Goal: Information Seeking & Learning: Learn about a topic

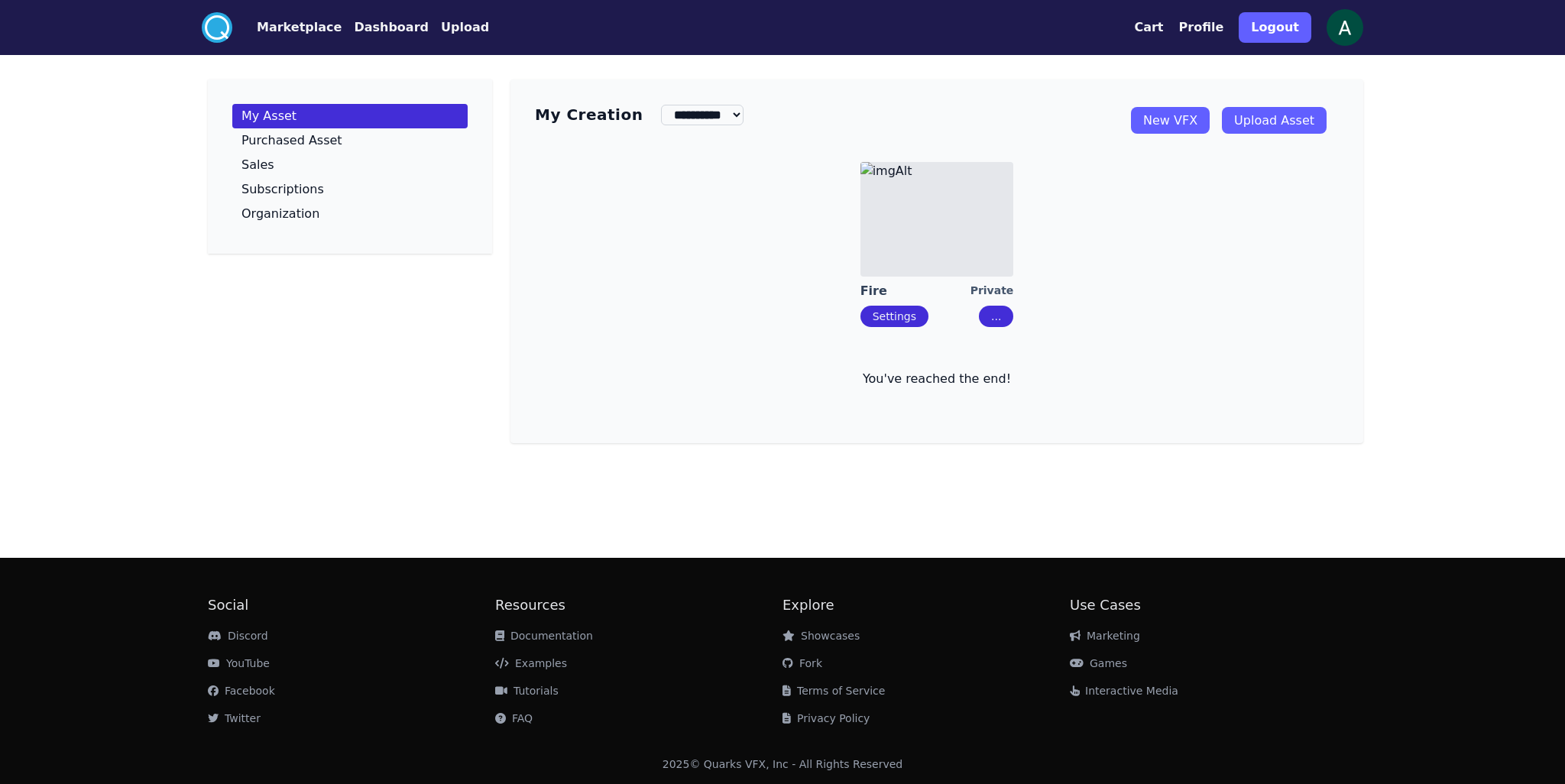
click at [307, 21] on button "Marketplace" at bounding box center [298, 27] width 85 height 18
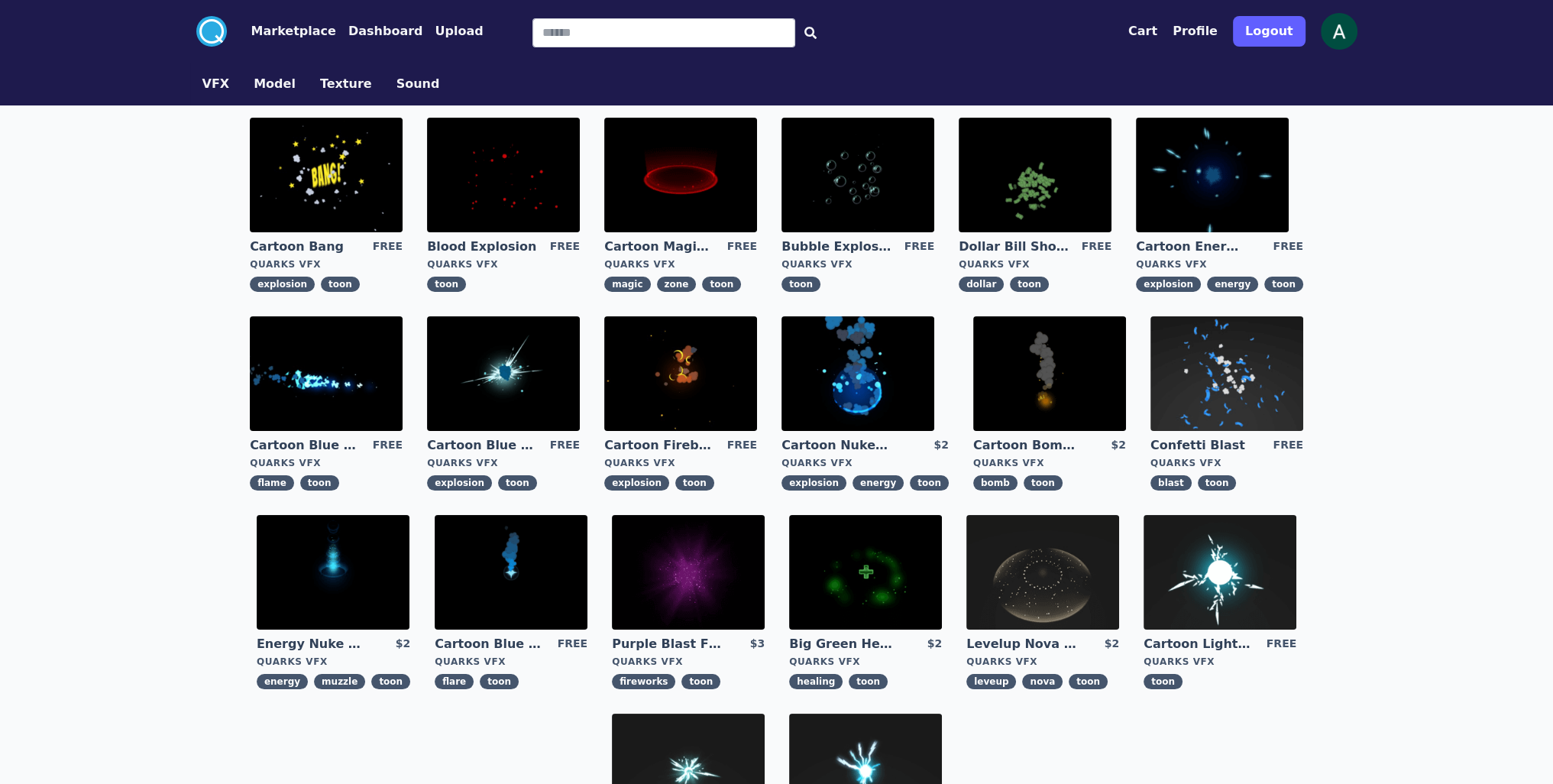
click at [336, 366] on img at bounding box center [326, 373] width 153 height 115
click at [1216, 396] on img at bounding box center [1226, 373] width 153 height 115
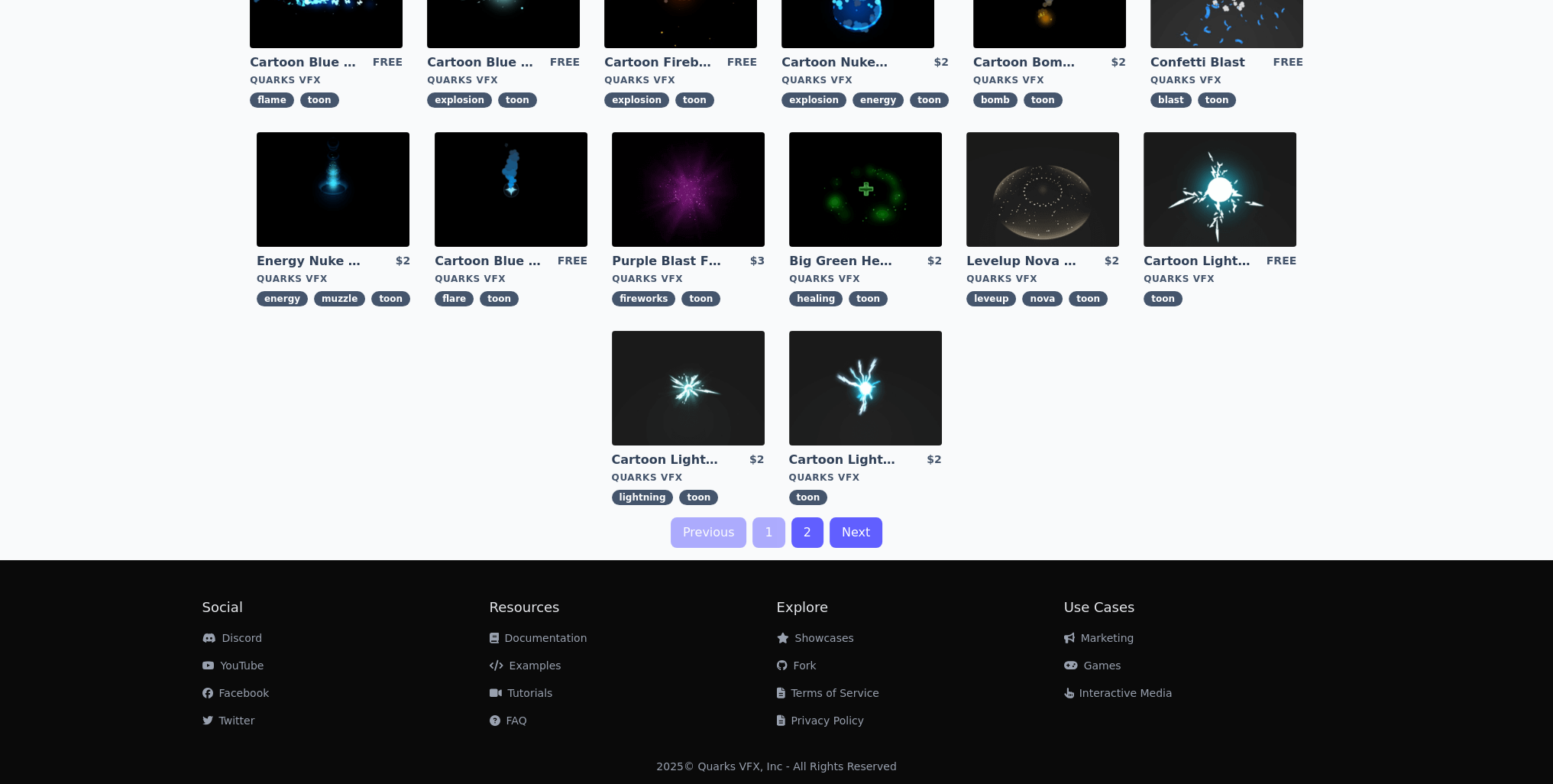
scroll to position [385, 0]
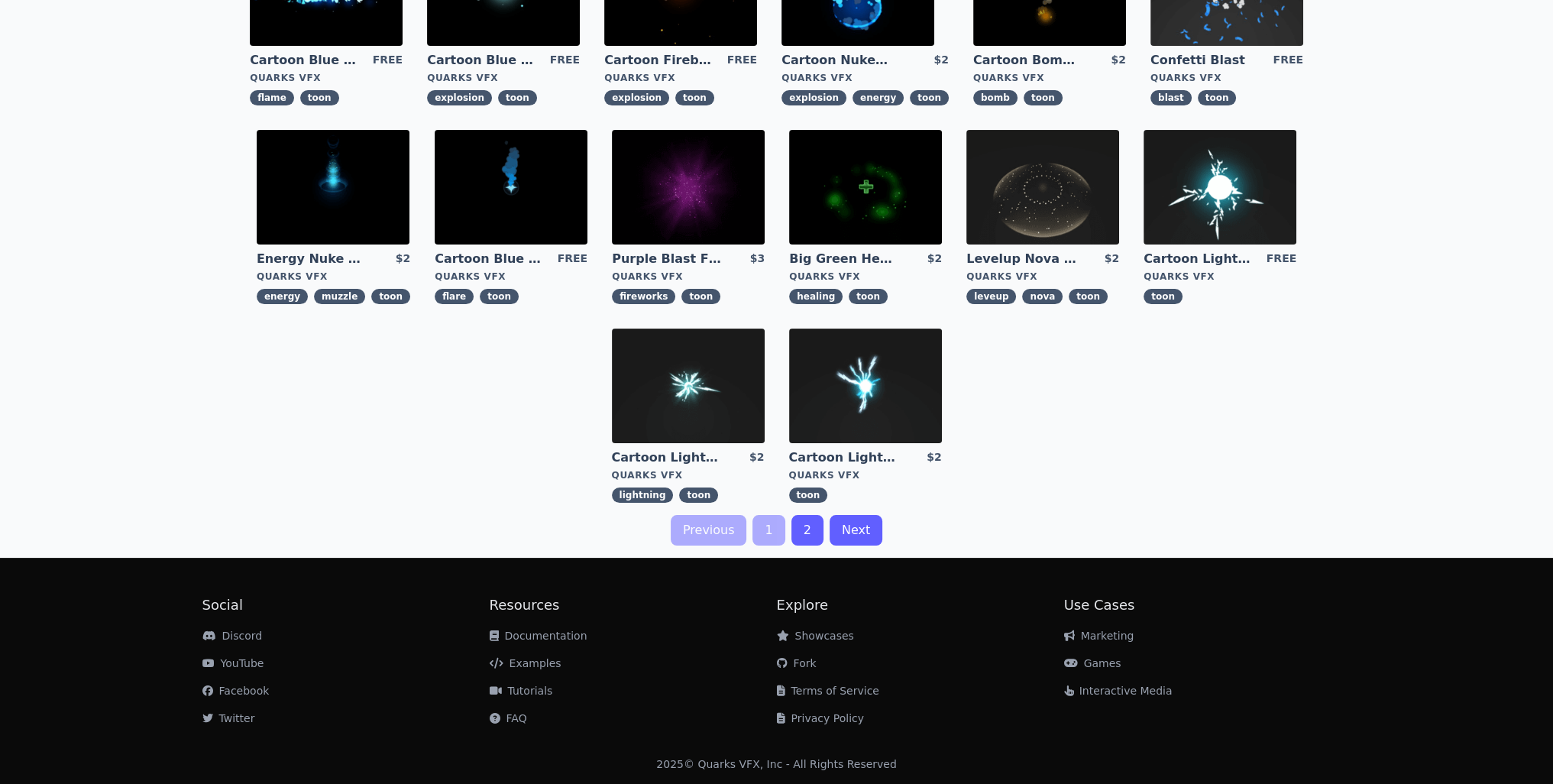
click at [1020, 190] on img at bounding box center [1042, 187] width 153 height 115
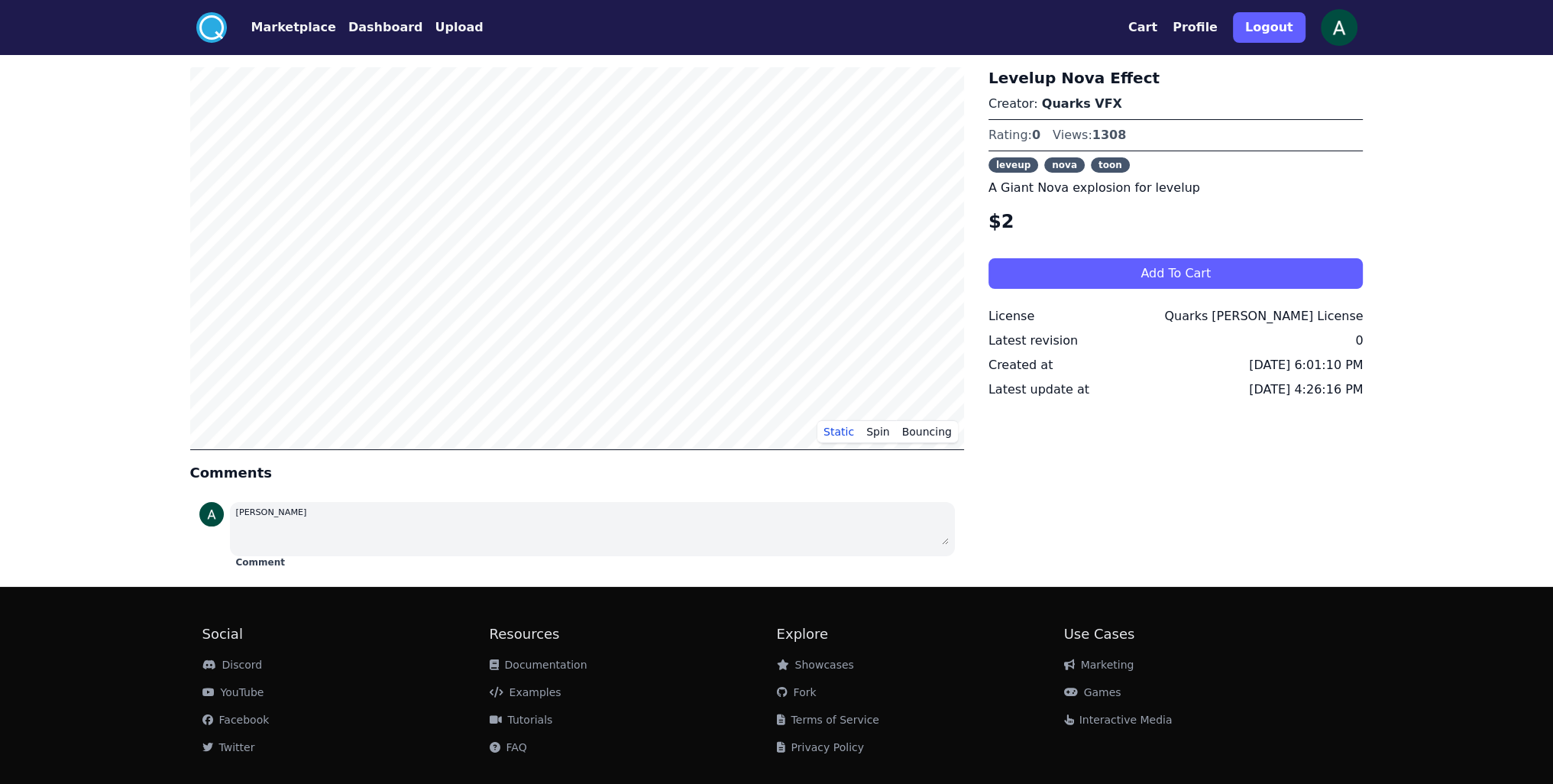
click at [558, 491] on div "Static Spin Bouncing Comments [PERSON_NAME] Comment" at bounding box center [576, 321] width 774 height 507
click at [535, 520] on textarea at bounding box center [592, 532] width 713 height 25
type textarea "**"
click at [272, 25] on button "Marketplace" at bounding box center [293, 27] width 84 height 18
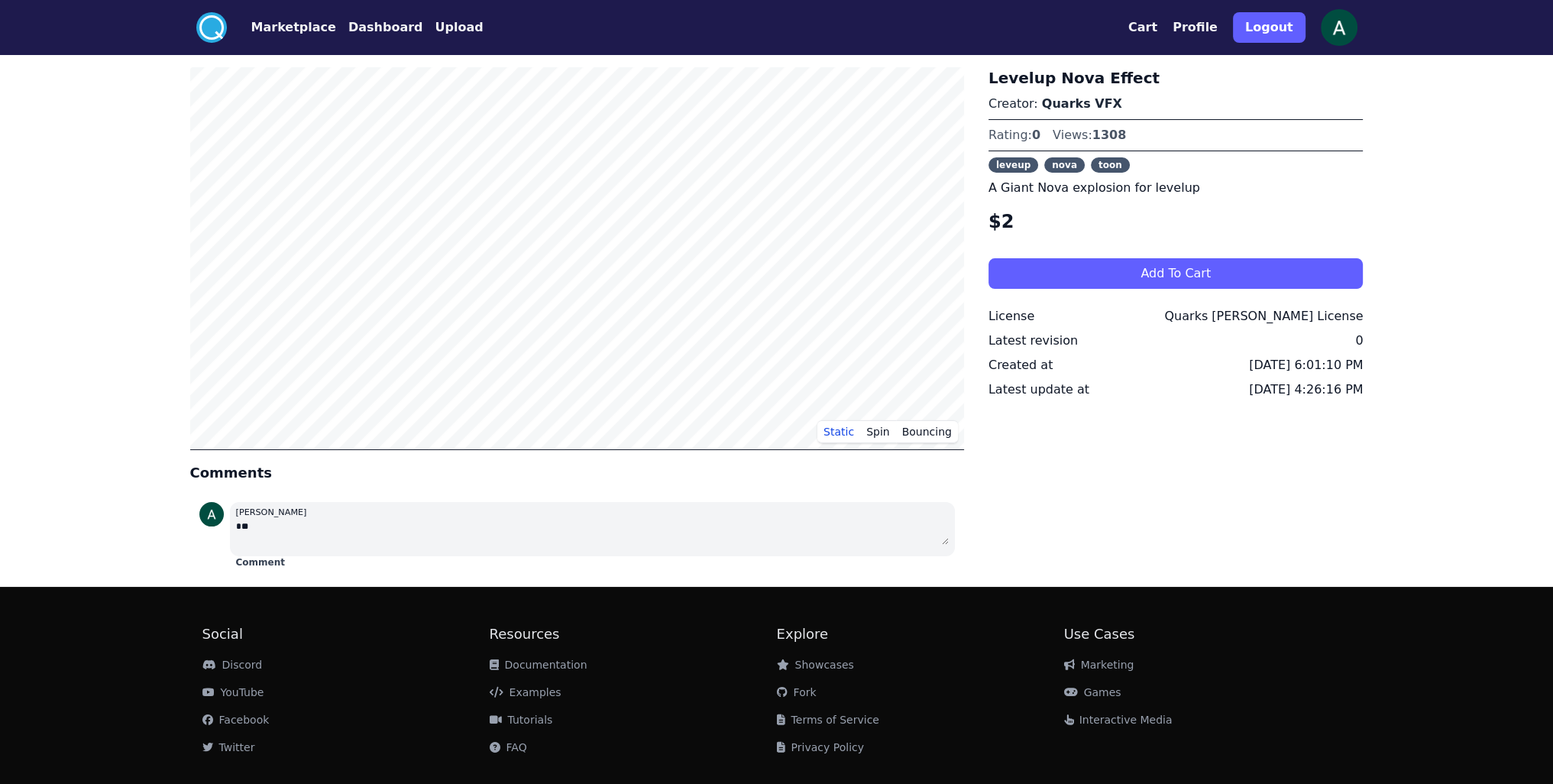
click at [272, 25] on button "Marketplace" at bounding box center [293, 27] width 84 height 18
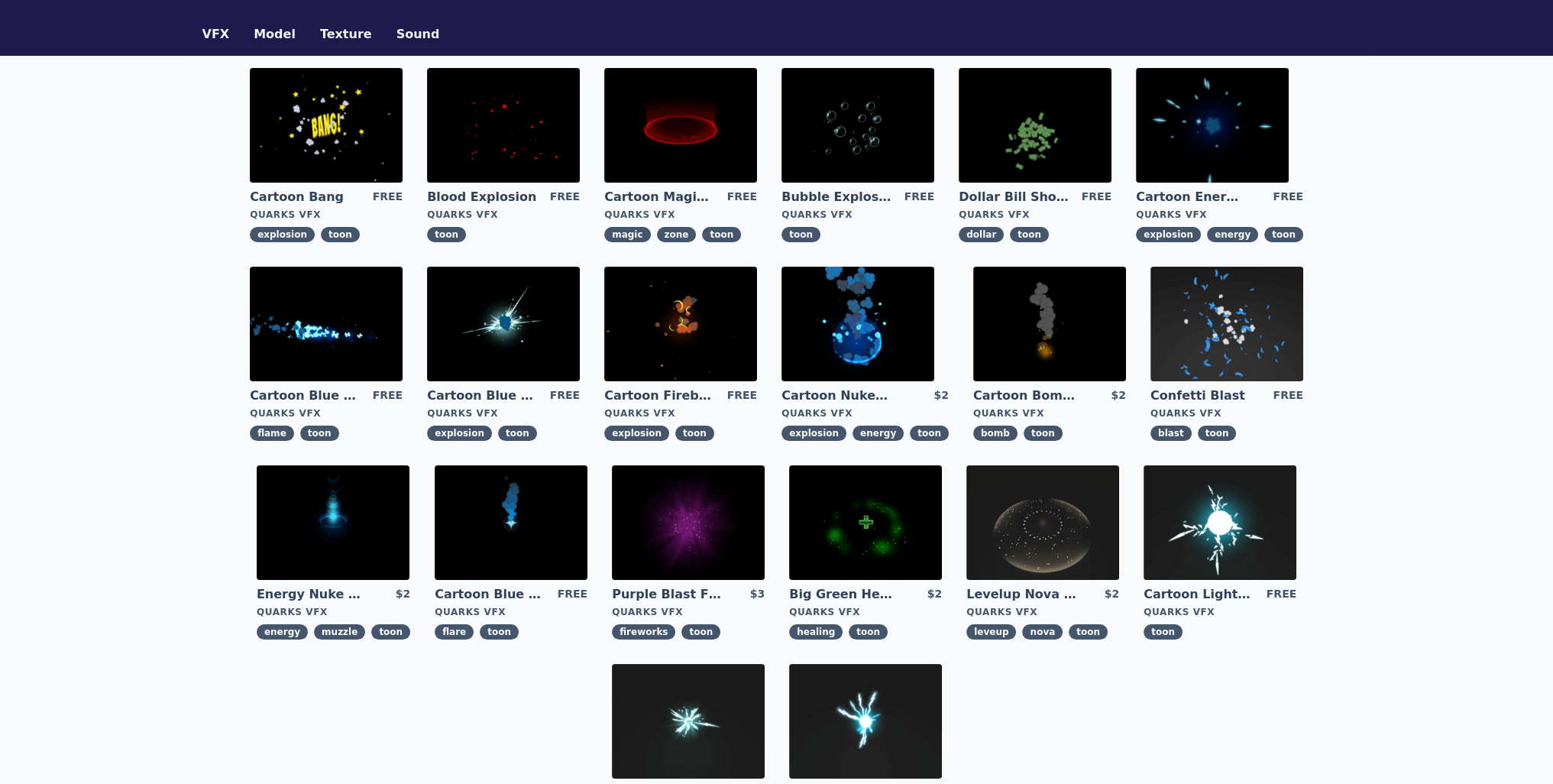
scroll to position [76, 0]
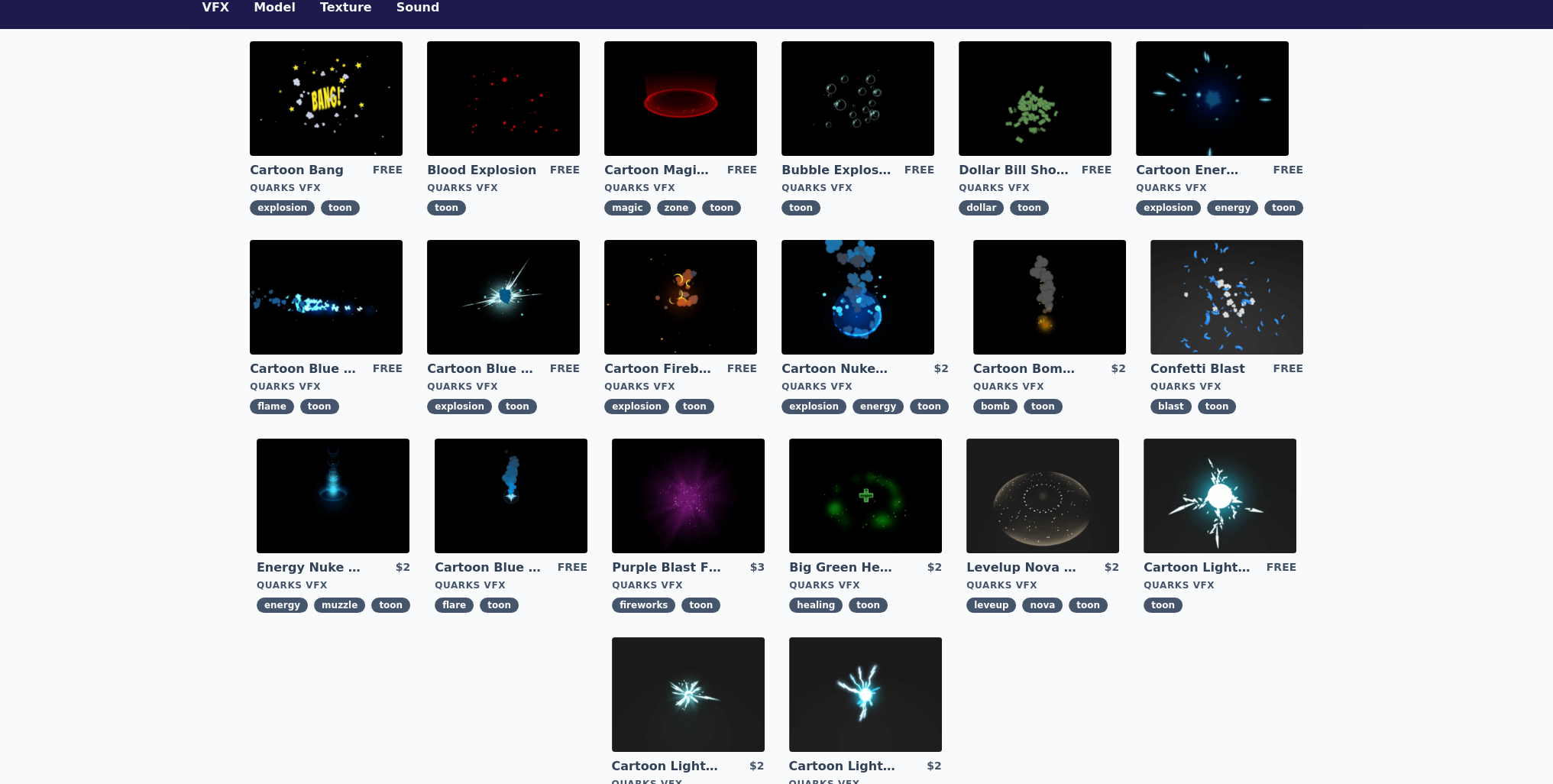
click at [828, 305] on img at bounding box center [857, 297] width 153 height 115
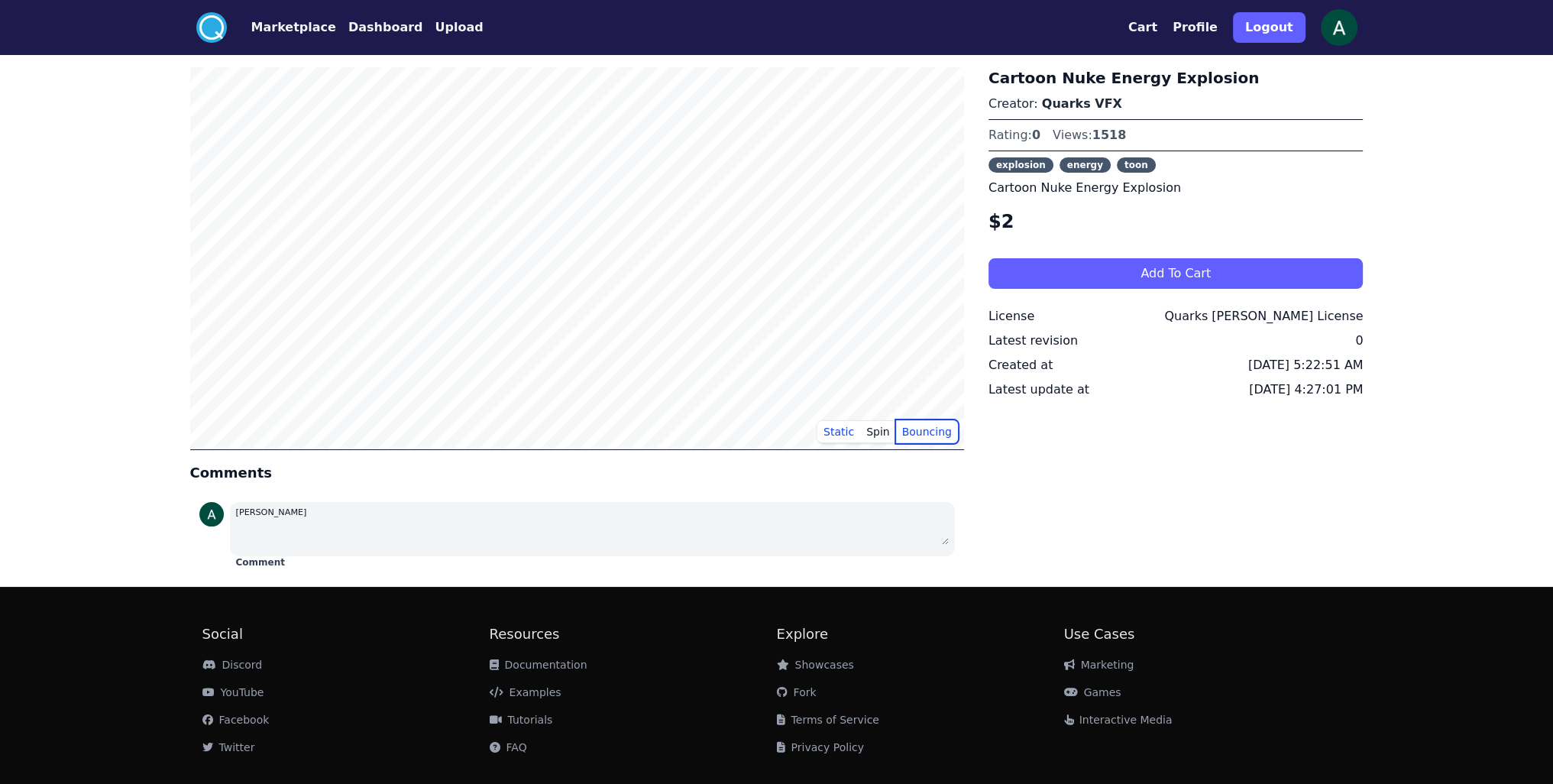
click at [909, 432] on button "Bouncing" at bounding box center [926, 432] width 62 height 23
click at [880, 432] on button "Spin" at bounding box center [878, 432] width 36 height 23
click at [830, 432] on button "Static" at bounding box center [838, 432] width 43 height 23
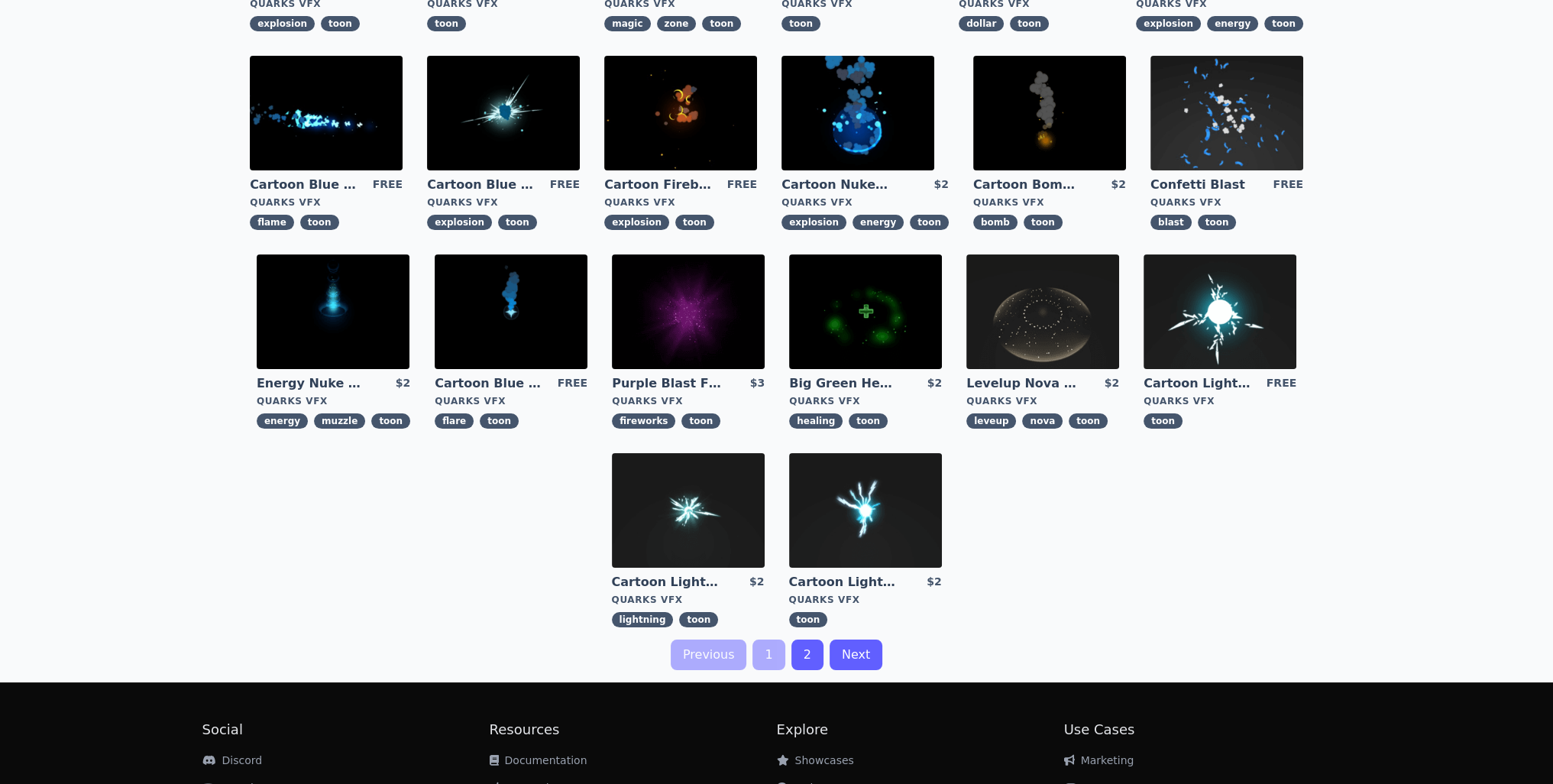
scroll to position [306, 0]
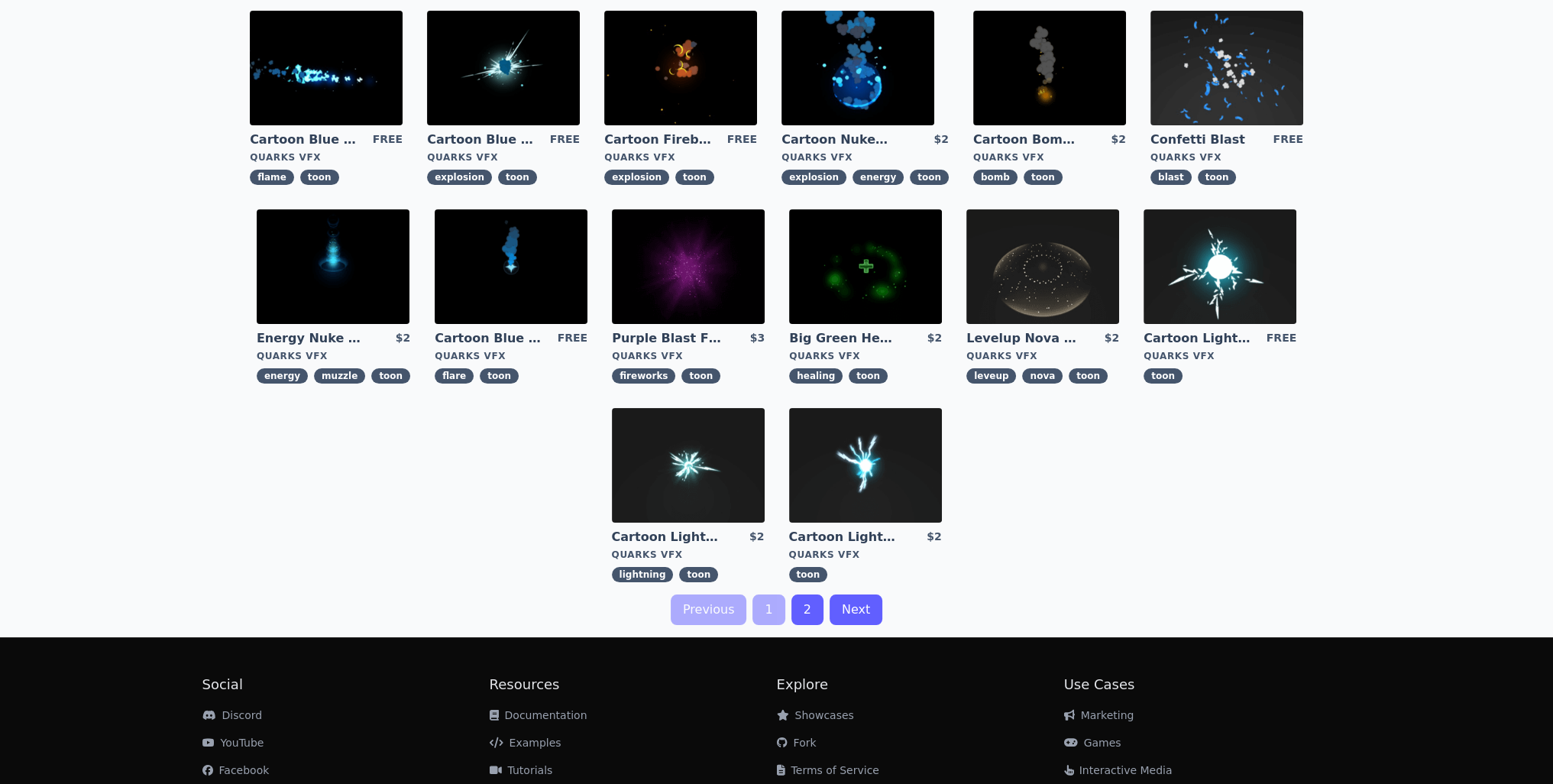
click at [832, 612] on link "Next" at bounding box center [856, 609] width 53 height 30
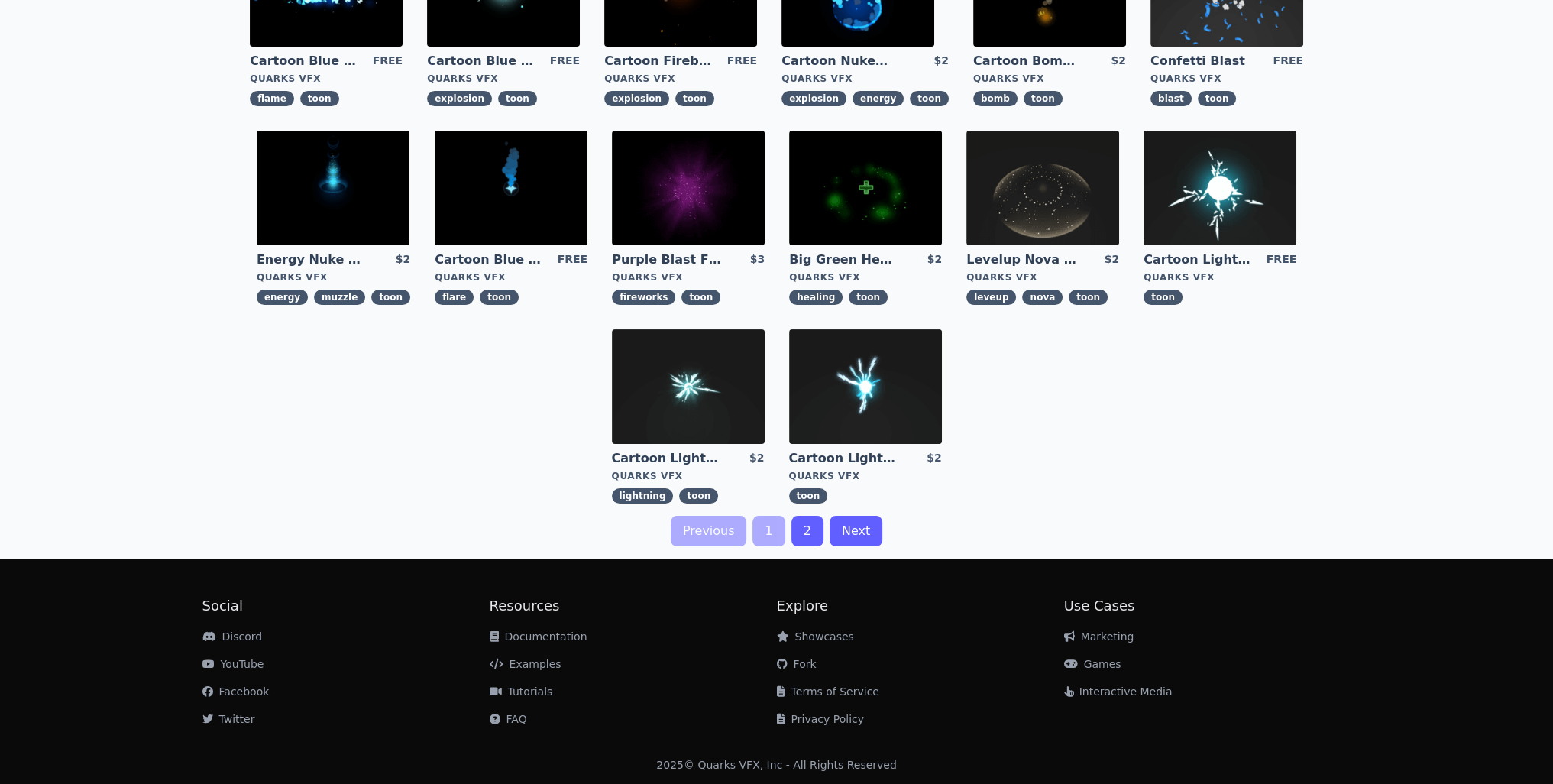
scroll to position [385, 0]
